Goal: Find specific page/section: Find specific page/section

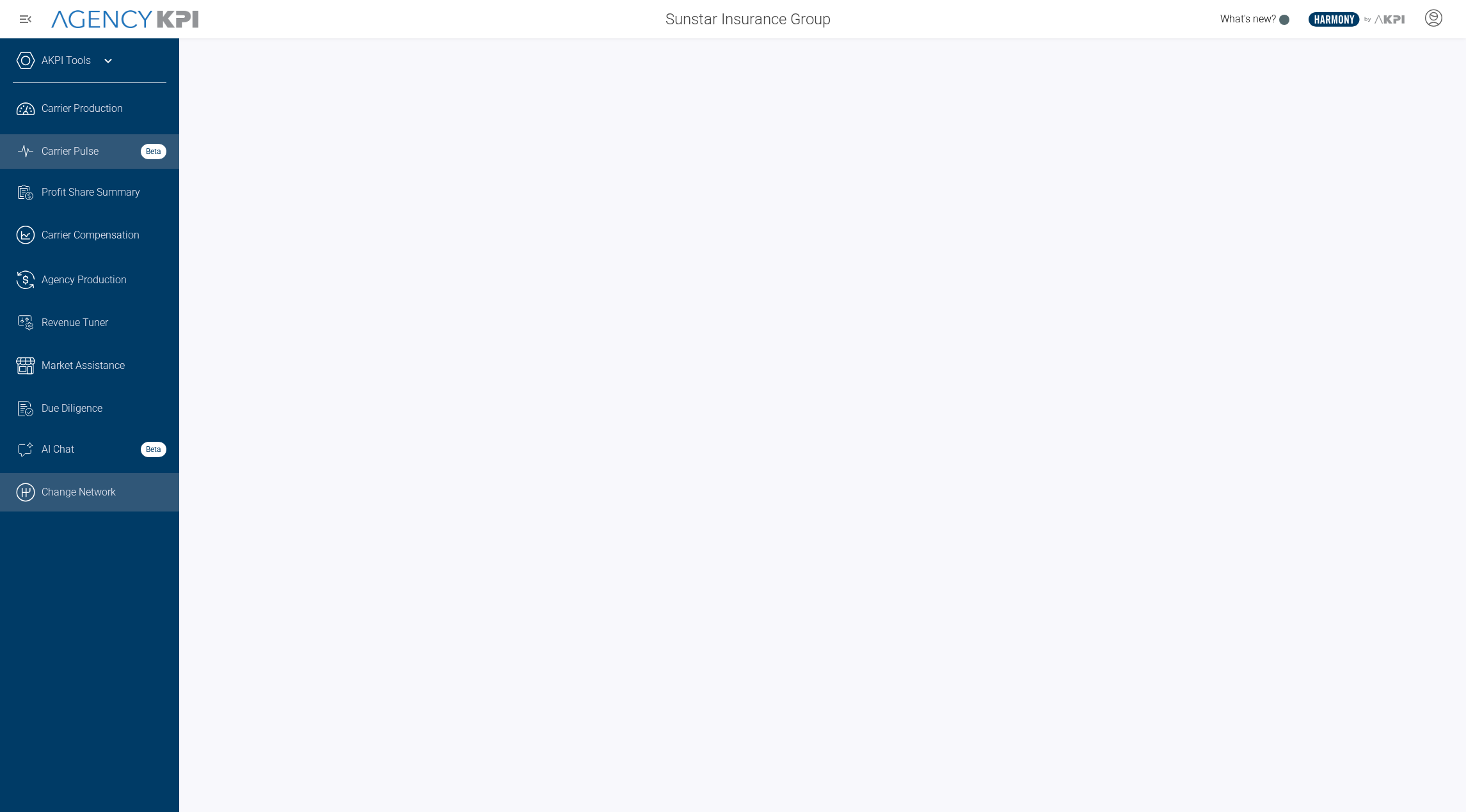
click at [66, 506] on link ".cls-1{fill:none;stroke:#000;stroke-linecap:round;stroke-linejoin:round;stroke-…" at bounding box center [90, 493] width 179 height 38
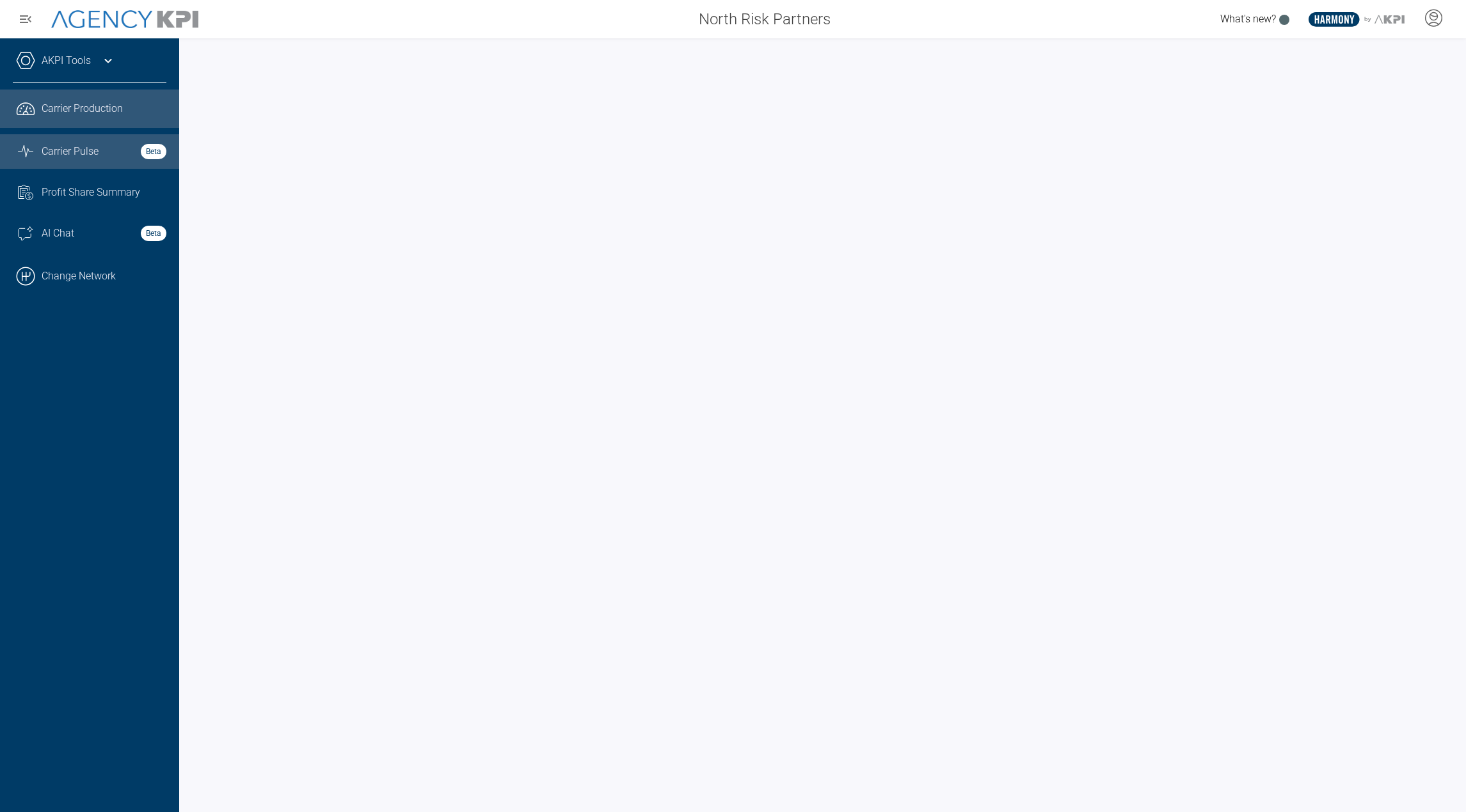
click at [68, 137] on link "Graph Stats Streamline Icon: https://streamlinehq.com Carrier Pulse Beta" at bounding box center [90, 151] width 179 height 34
click at [60, 74] on div "AKPI Tools" at bounding box center [90, 67] width 153 height 32
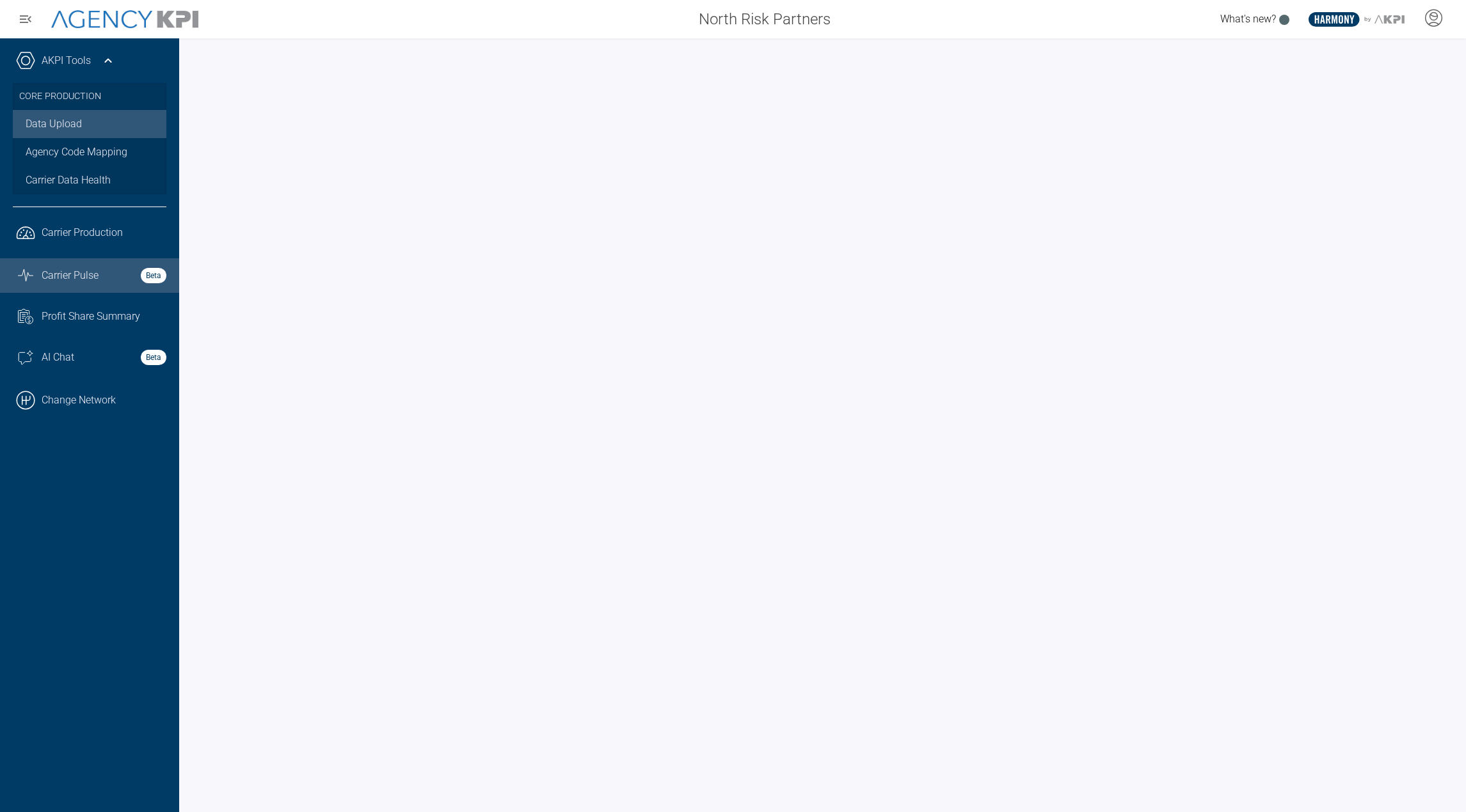
click at [73, 131] on link "Data Upload" at bounding box center [90, 124] width 153 height 28
click at [1435, 29] on div at bounding box center [1433, 19] width 32 height 29
click at [1402, 57] on li "Admin Portal" at bounding box center [1382, 54] width 137 height 29
click at [118, 224] on link ".cls-1{fill:none;stroke:#221f20;stroke-linecap:round;stroke-linejoin:round;stro…" at bounding box center [90, 233] width 179 height 38
